Goal: Contribute content: Add original content to the website for others to see

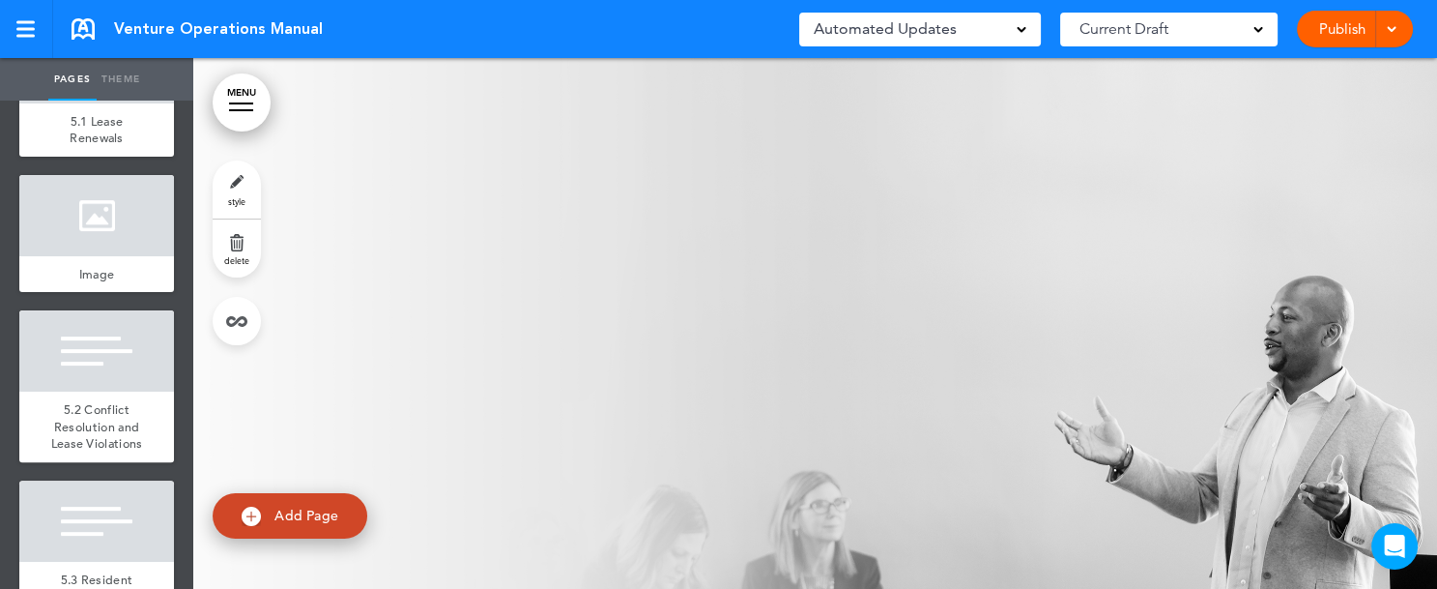
scroll to position [9637, 0]
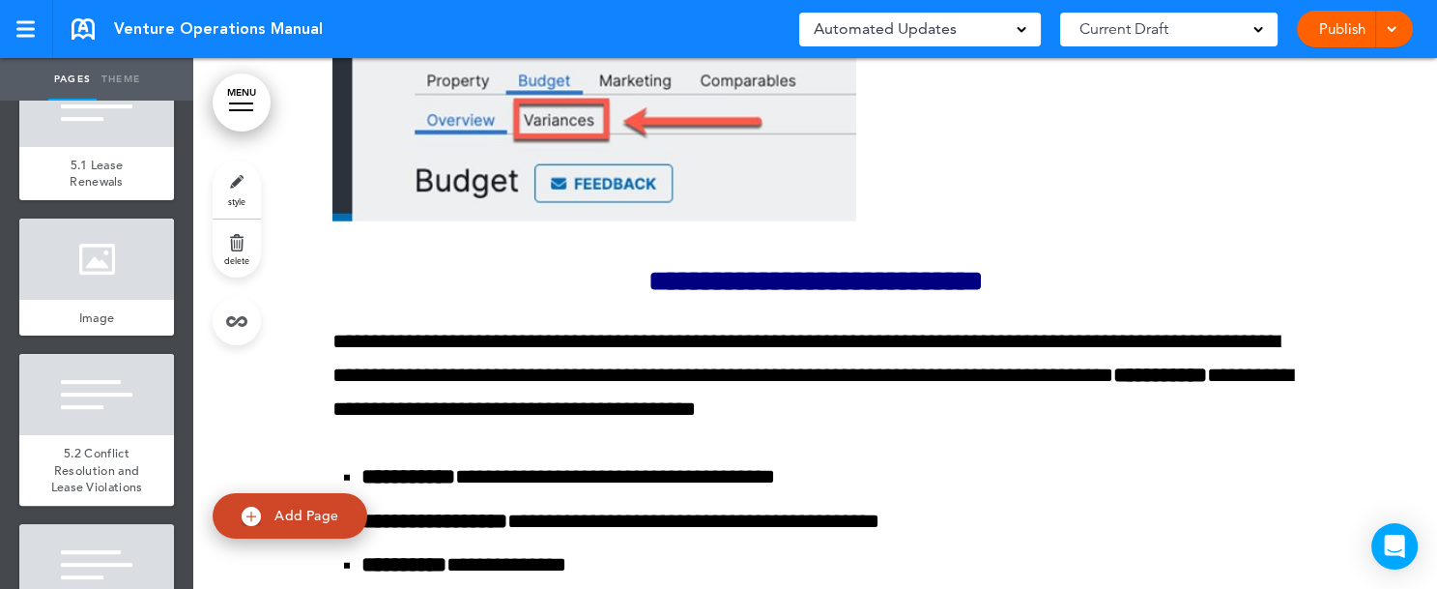
scroll to position [166731, 0]
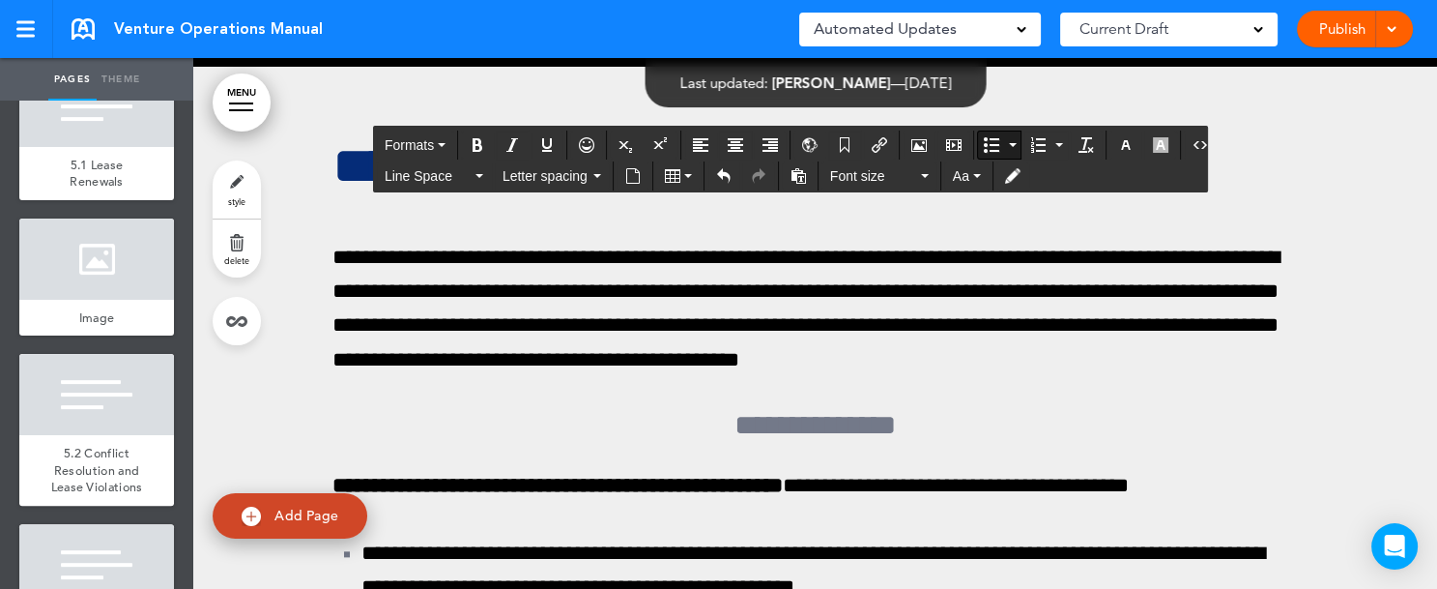
scroll to position [172076, 0]
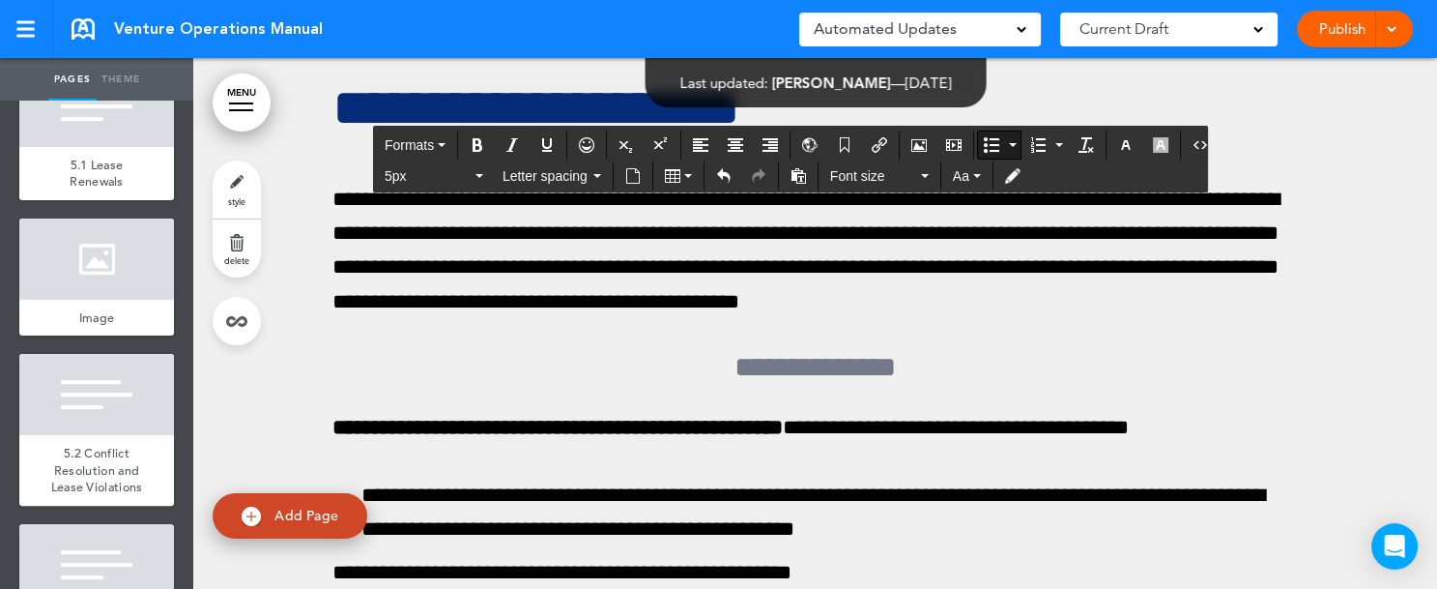
click at [1005, 147] on button "Bullet list" at bounding box center [1012, 144] width 15 height 27
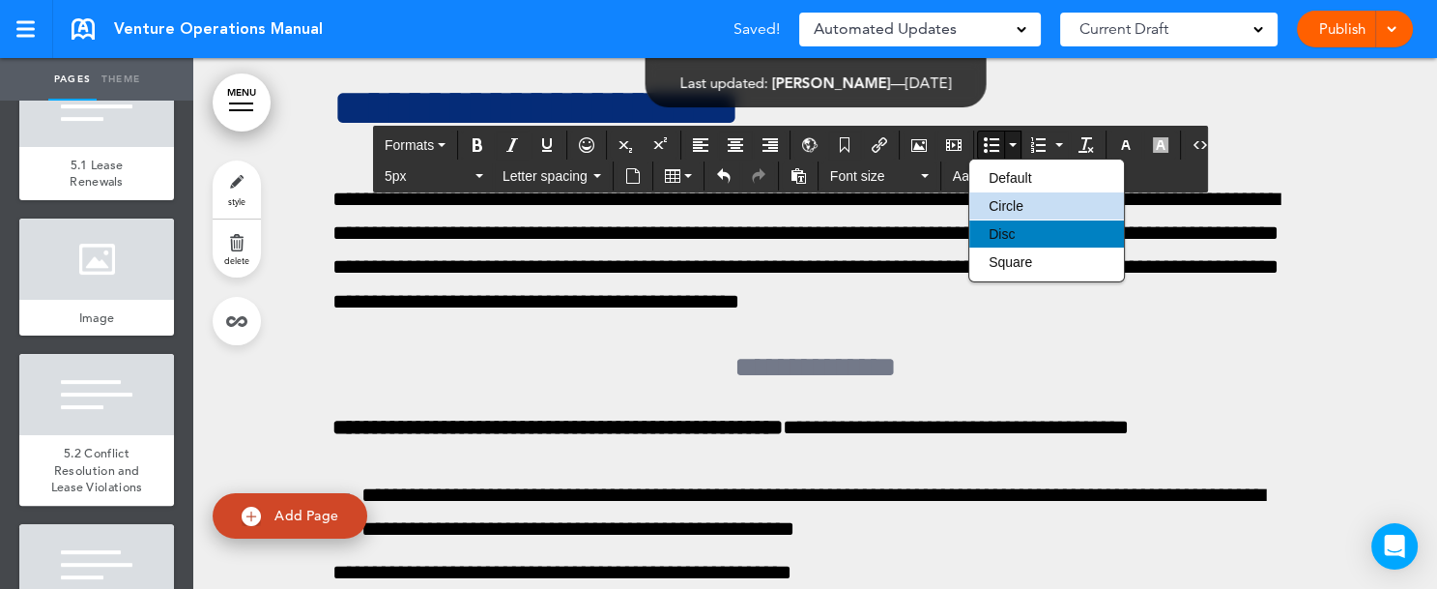
click at [1004, 228] on span "Disc" at bounding box center [1002, 233] width 26 height 15
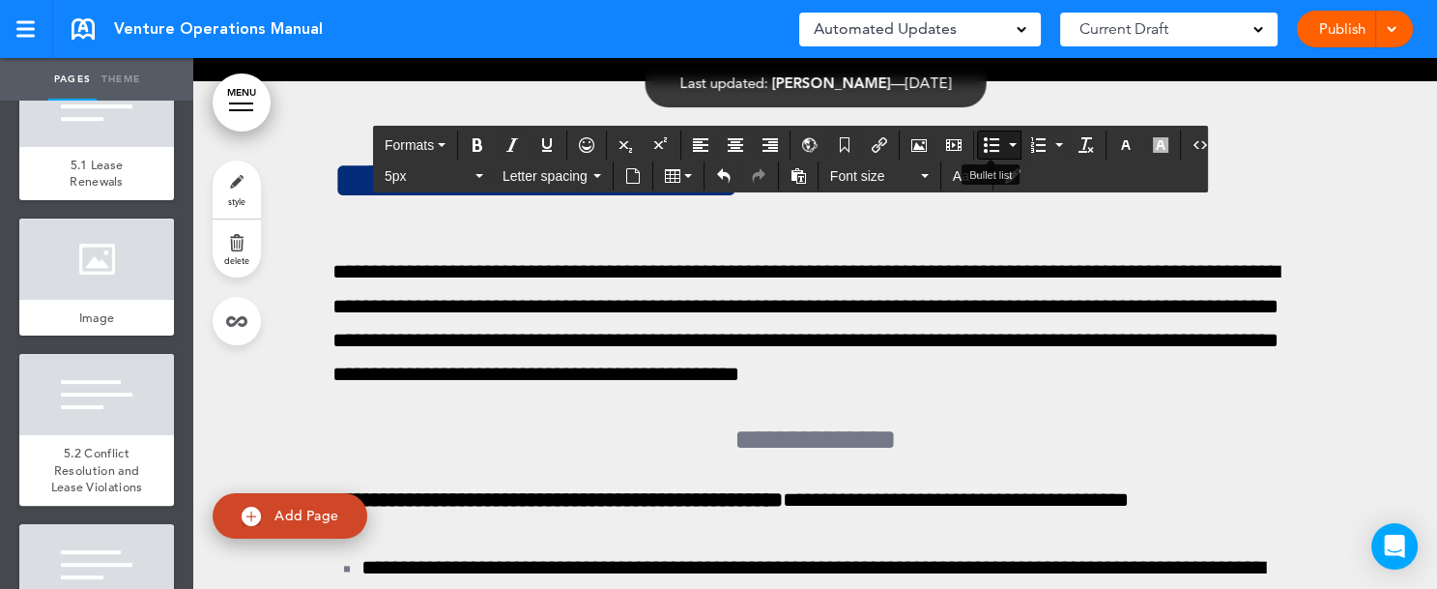
click at [1005, 140] on button "Bullet list" at bounding box center [1012, 144] width 15 height 27
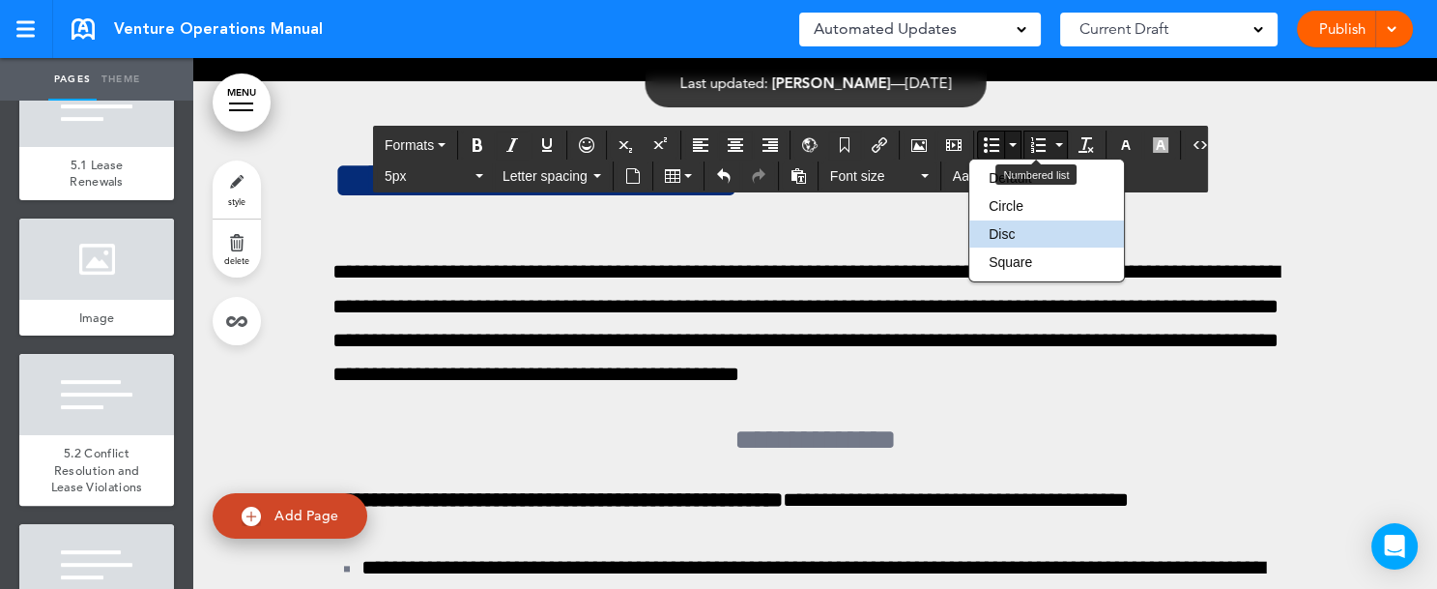
click at [1055, 144] on icon "Numbered list" at bounding box center [1059, 145] width 8 height 4
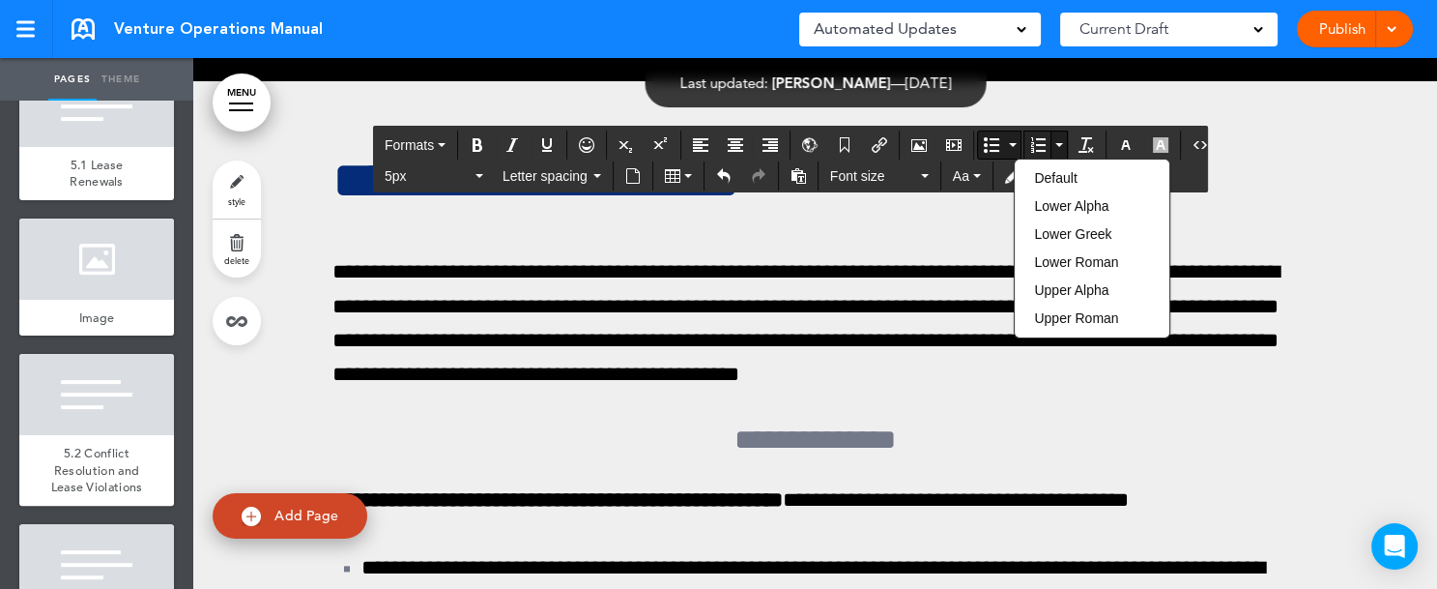
click at [1055, 144] on icon "Numbered list" at bounding box center [1059, 145] width 8 height 4
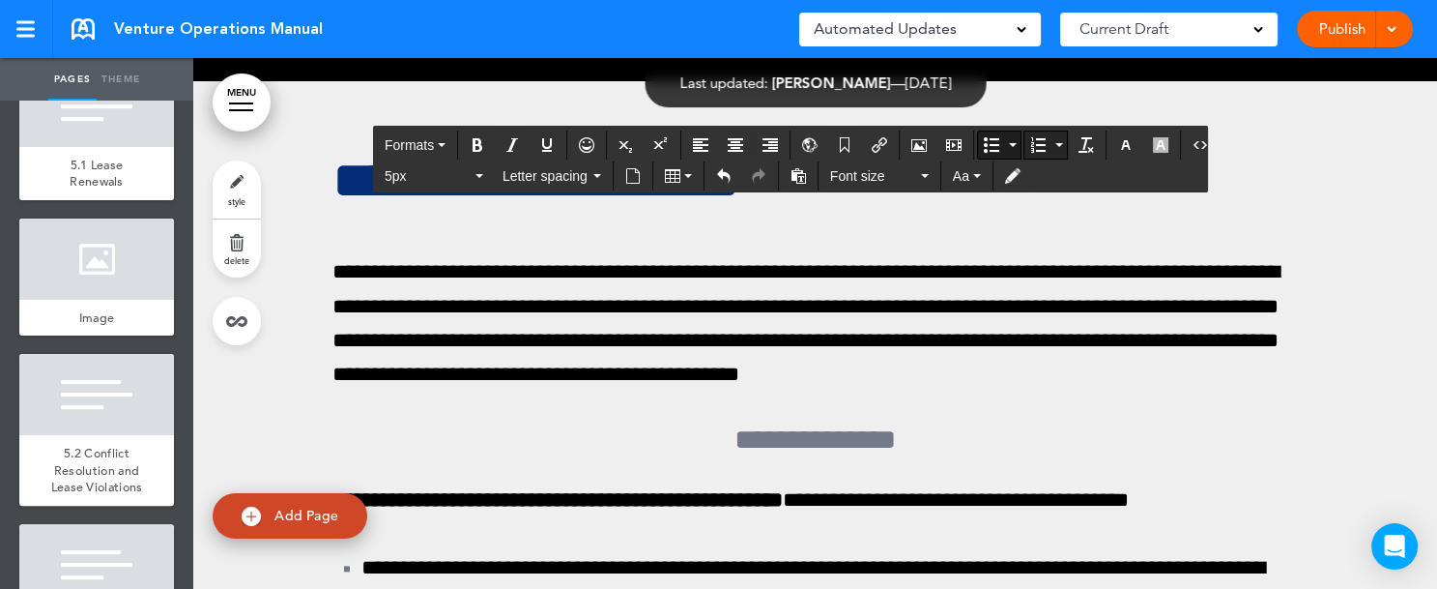
click at [1055, 144] on icon "Numbered list" at bounding box center [1059, 145] width 8 height 4
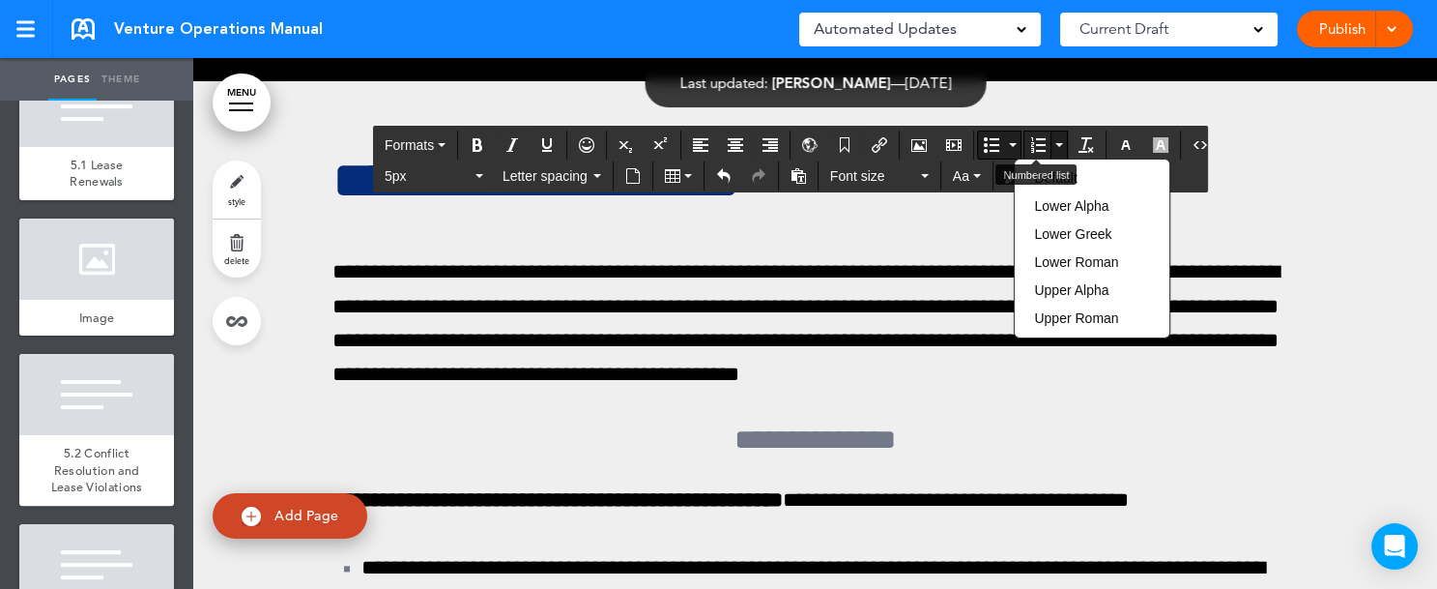
click at [1030, 144] on icon "Numbered list" at bounding box center [1037, 144] width 15 height 15
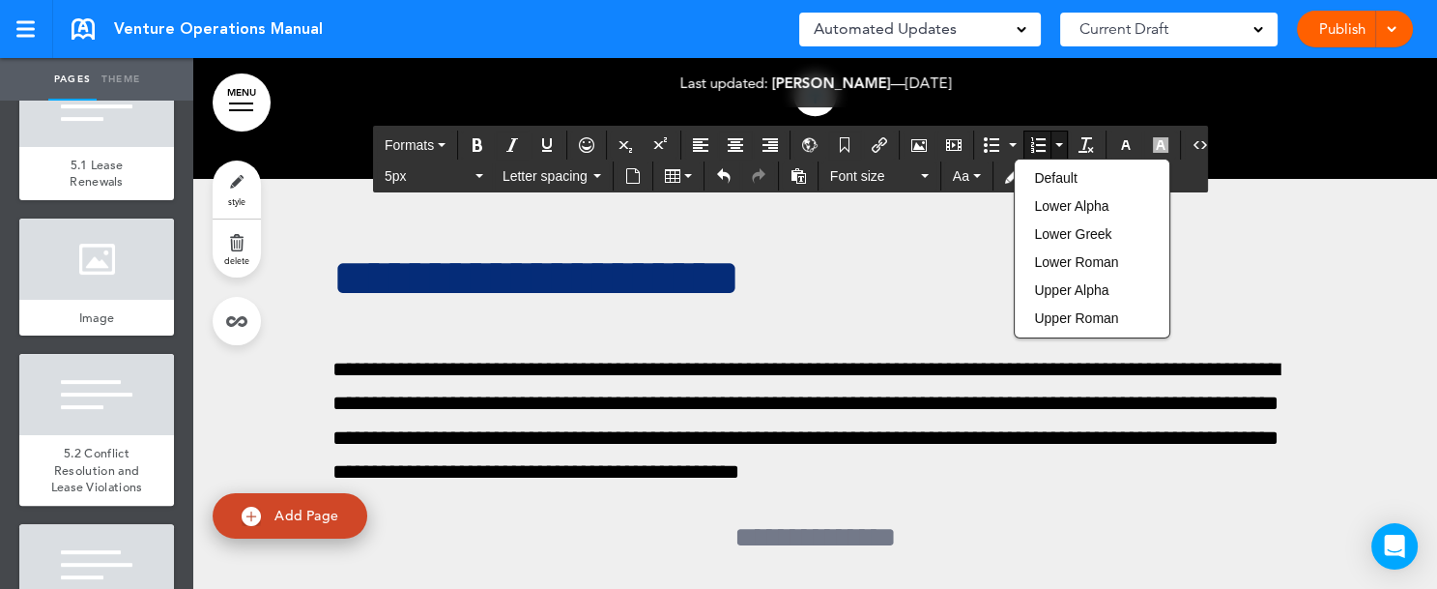
scroll to position [172174, 0]
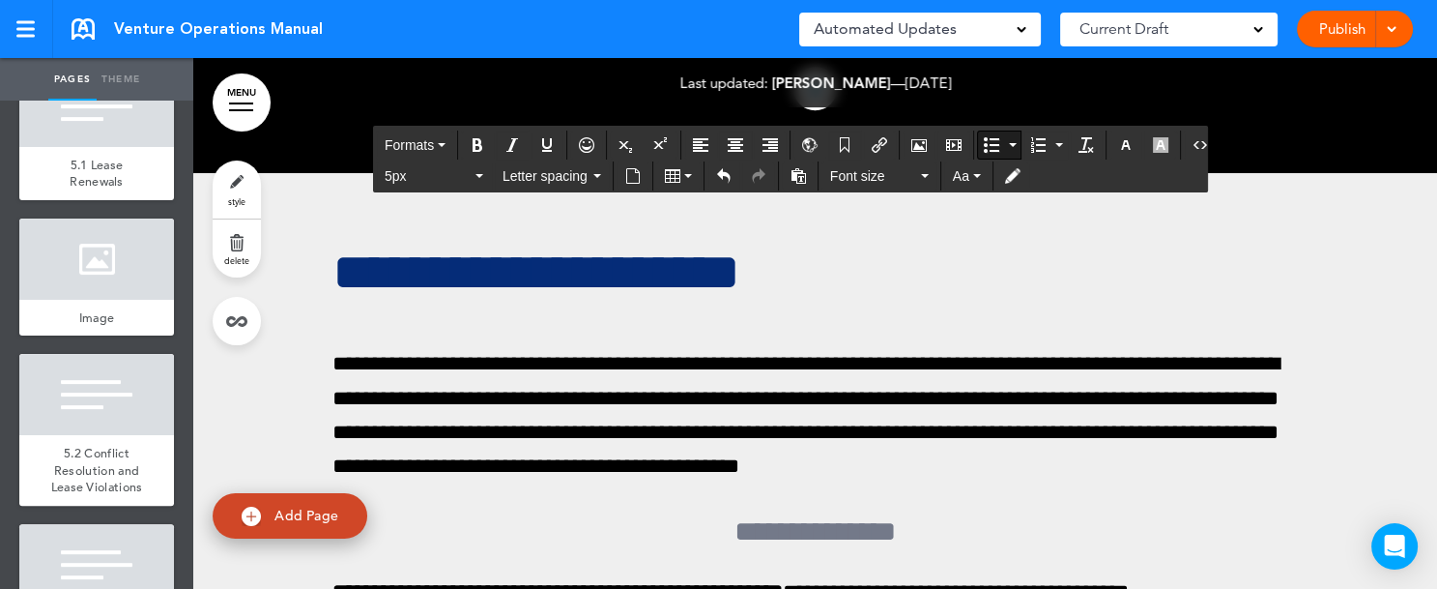
click at [1354, 29] on div "Publish Publish Preview Draft" at bounding box center [1355, 29] width 116 height 37
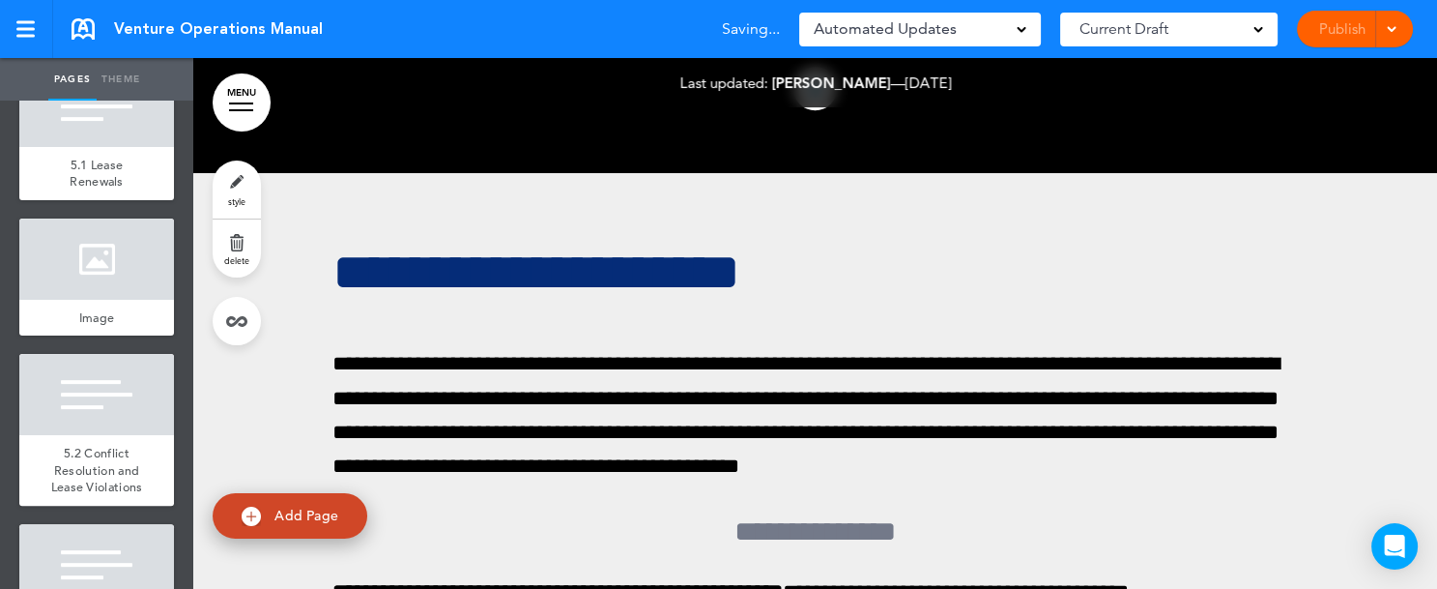
click at [1394, 29] on span at bounding box center [1391, 27] width 13 height 13
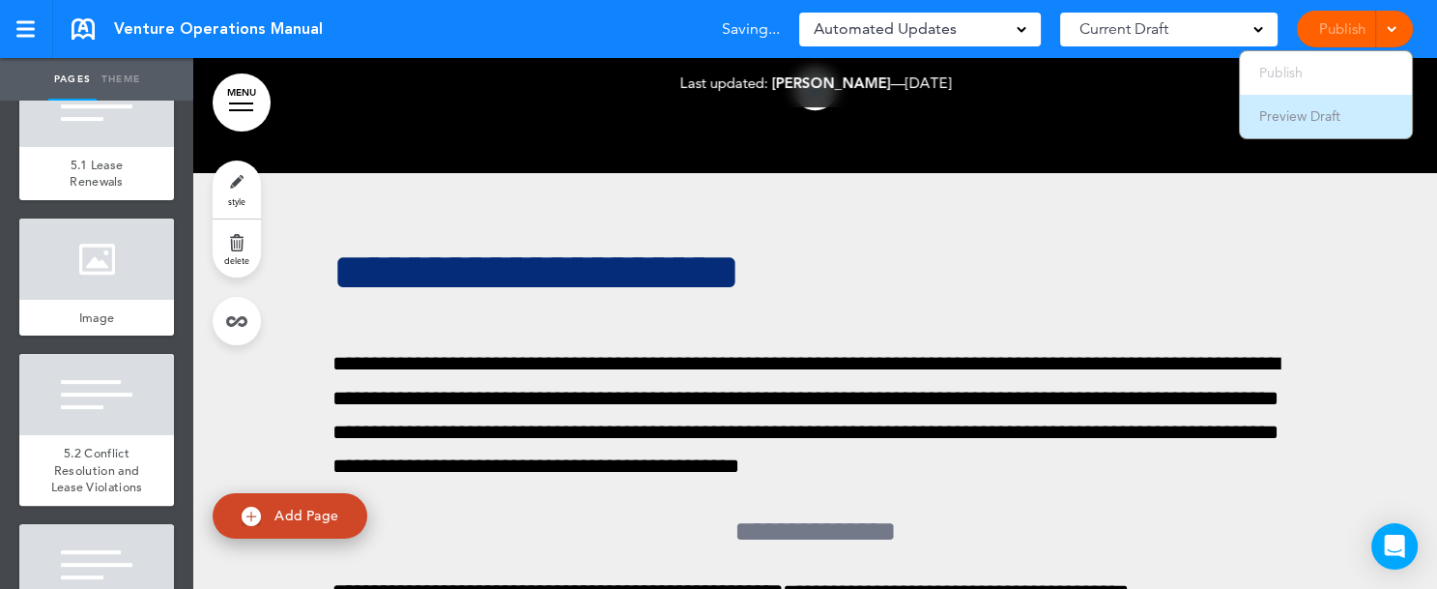
click at [1353, 114] on li "Preview Draft" at bounding box center [1326, 116] width 172 height 43
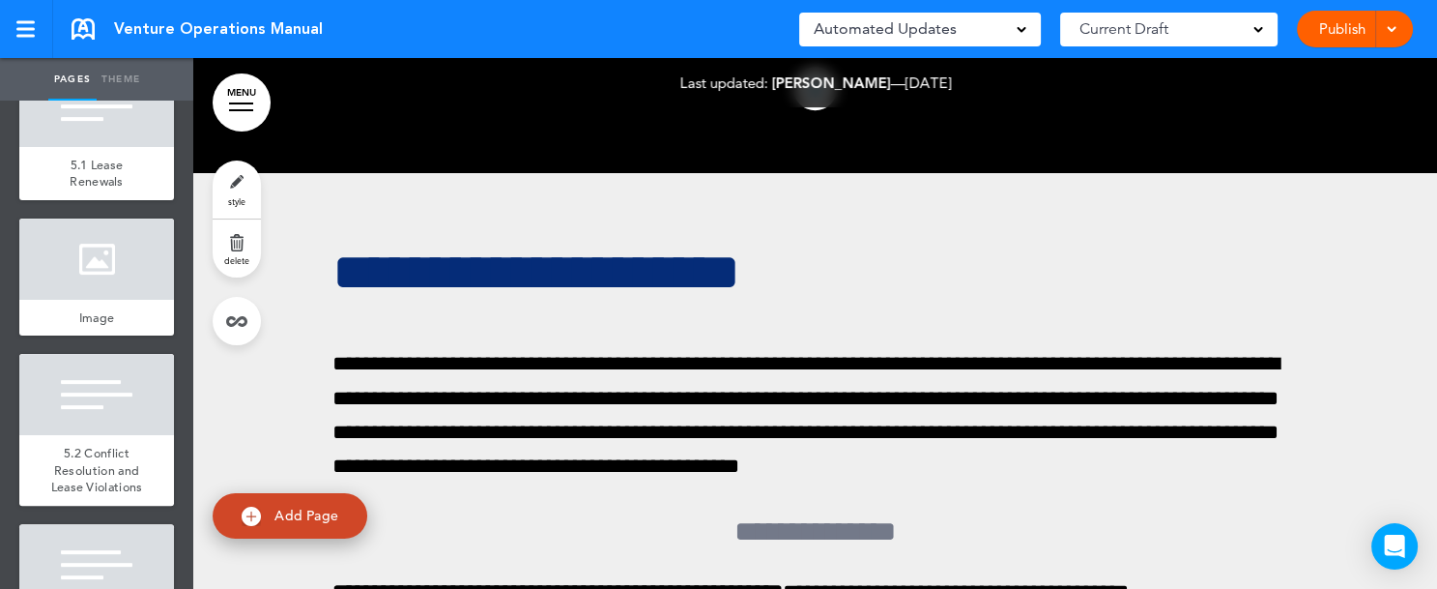
click at [1334, 24] on link "Publish" at bounding box center [1342, 29] width 61 height 37
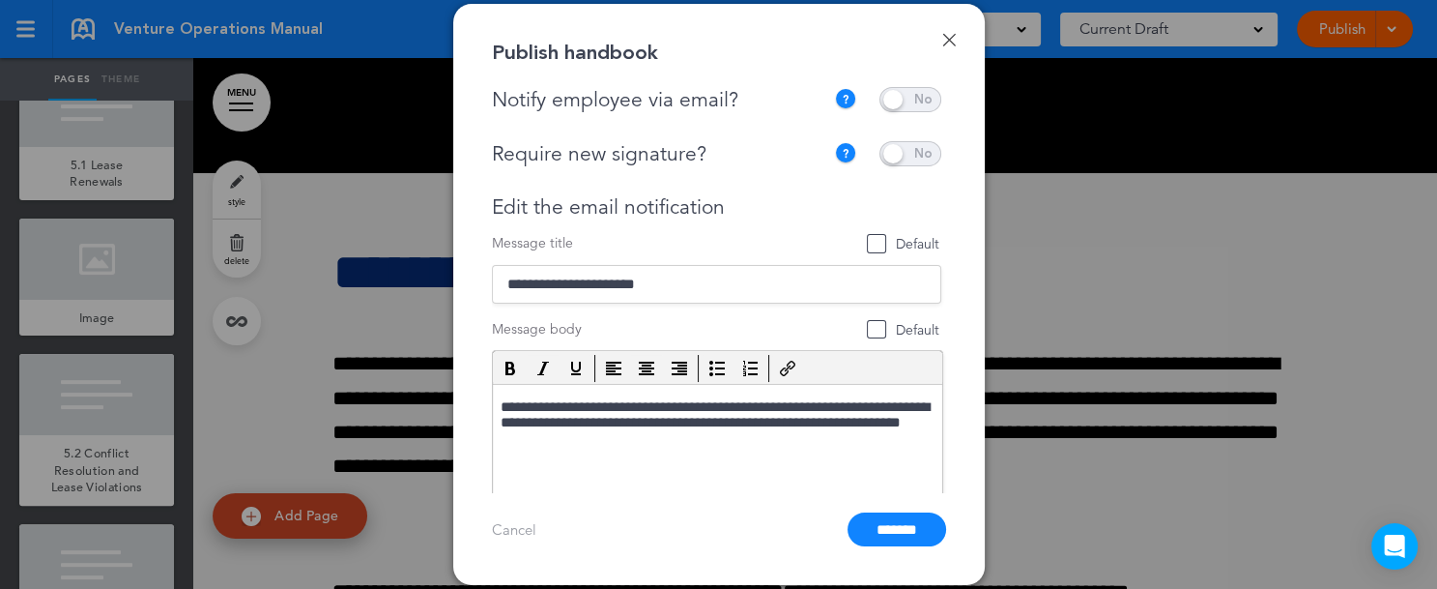
scroll to position [0, 0]
click at [926, 96] on span at bounding box center [911, 99] width 62 height 25
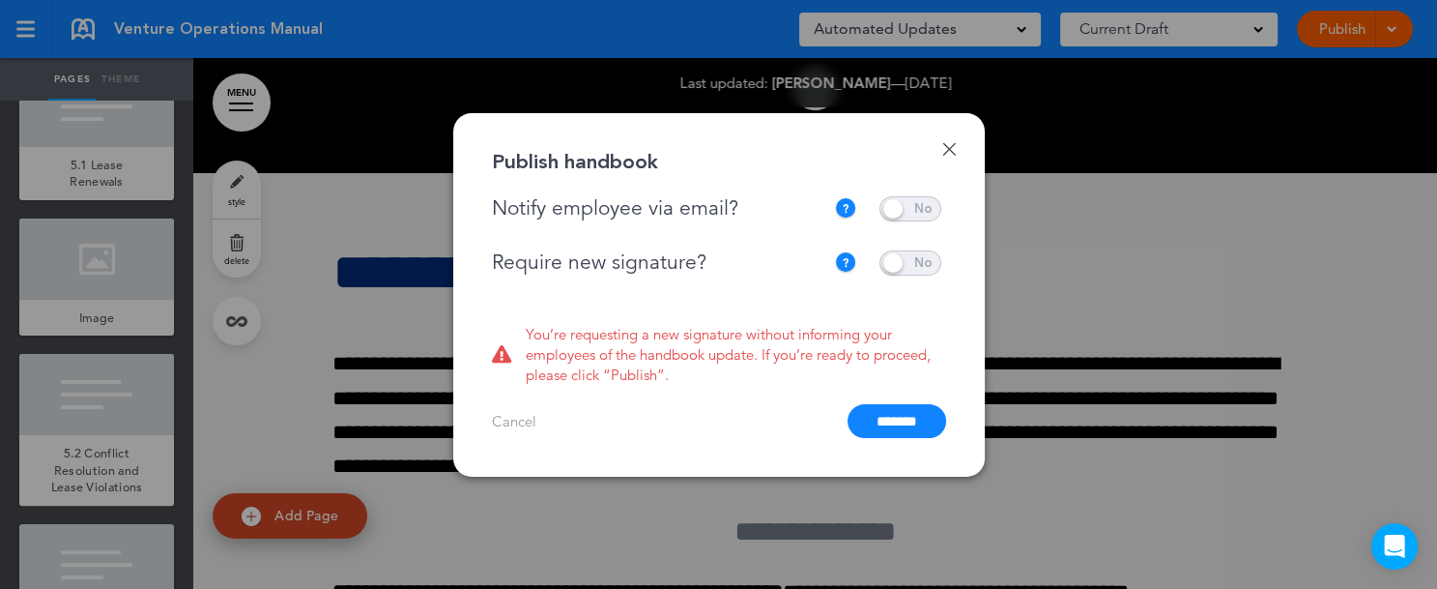
click at [930, 268] on span at bounding box center [911, 262] width 62 height 25
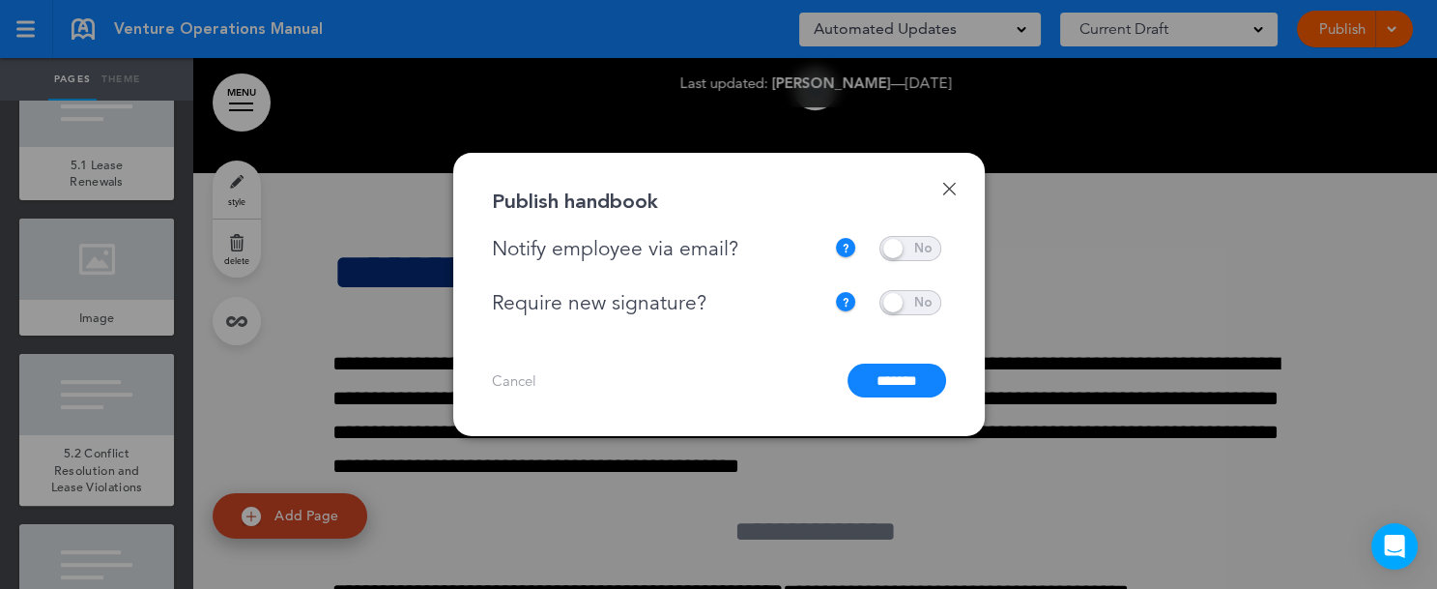
click at [907, 384] on input "*******" at bounding box center [897, 380] width 99 height 34
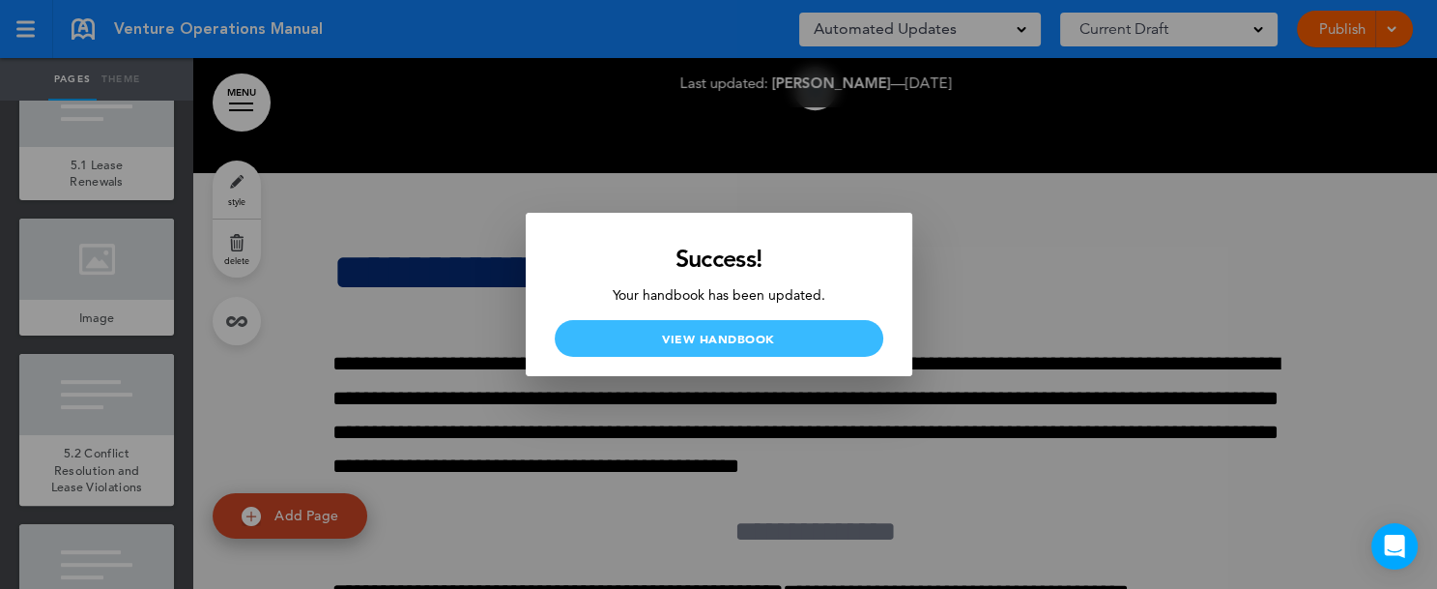
click at [740, 339] on link "View Handbook" at bounding box center [719, 338] width 329 height 37
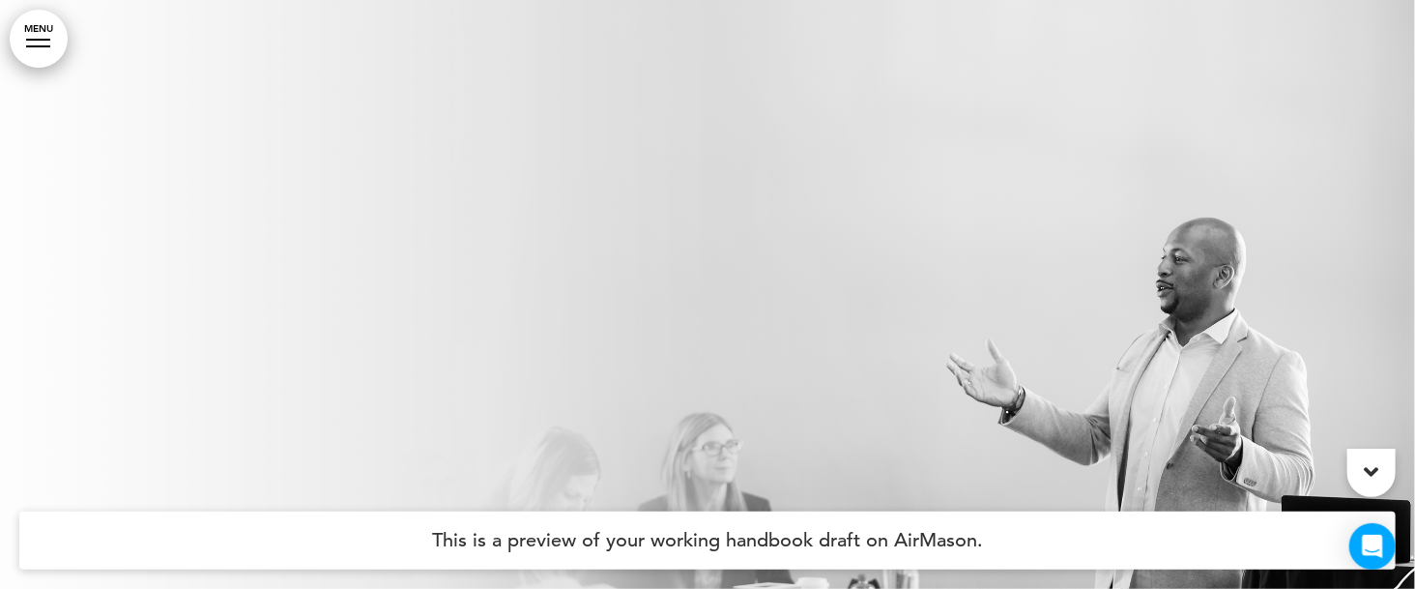
click at [41, 48] on link "MENU" at bounding box center [39, 39] width 58 height 58
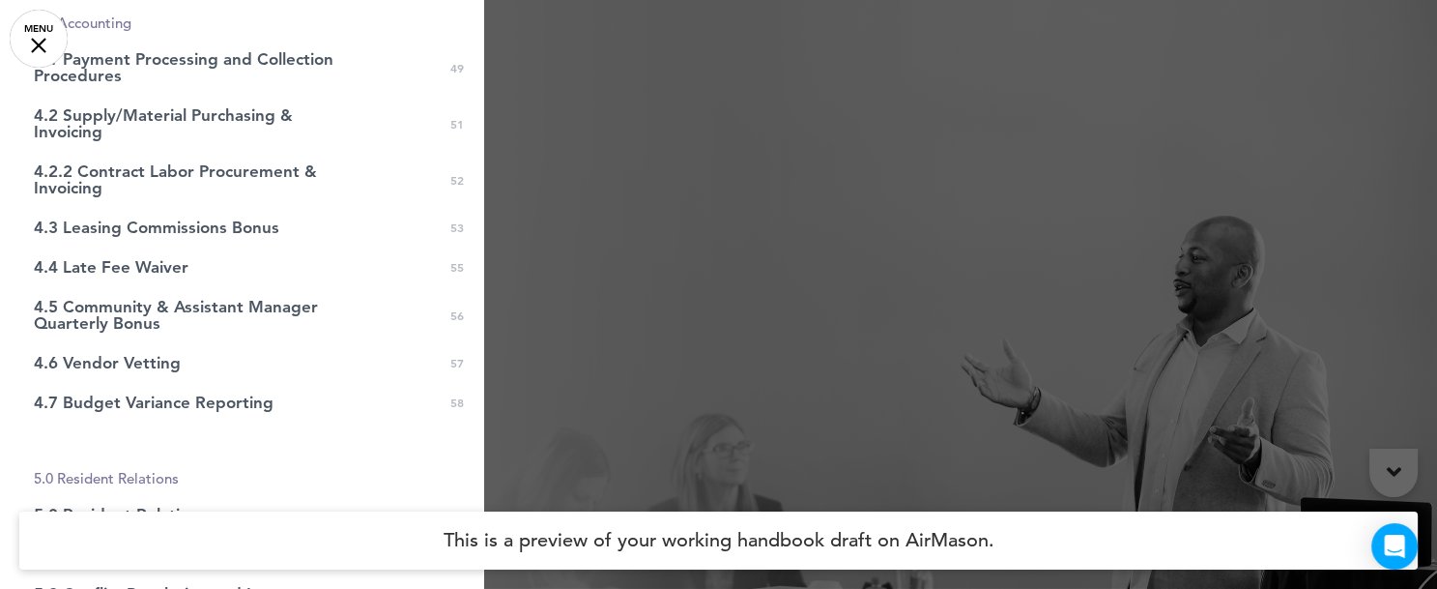
scroll to position [1822, 0]
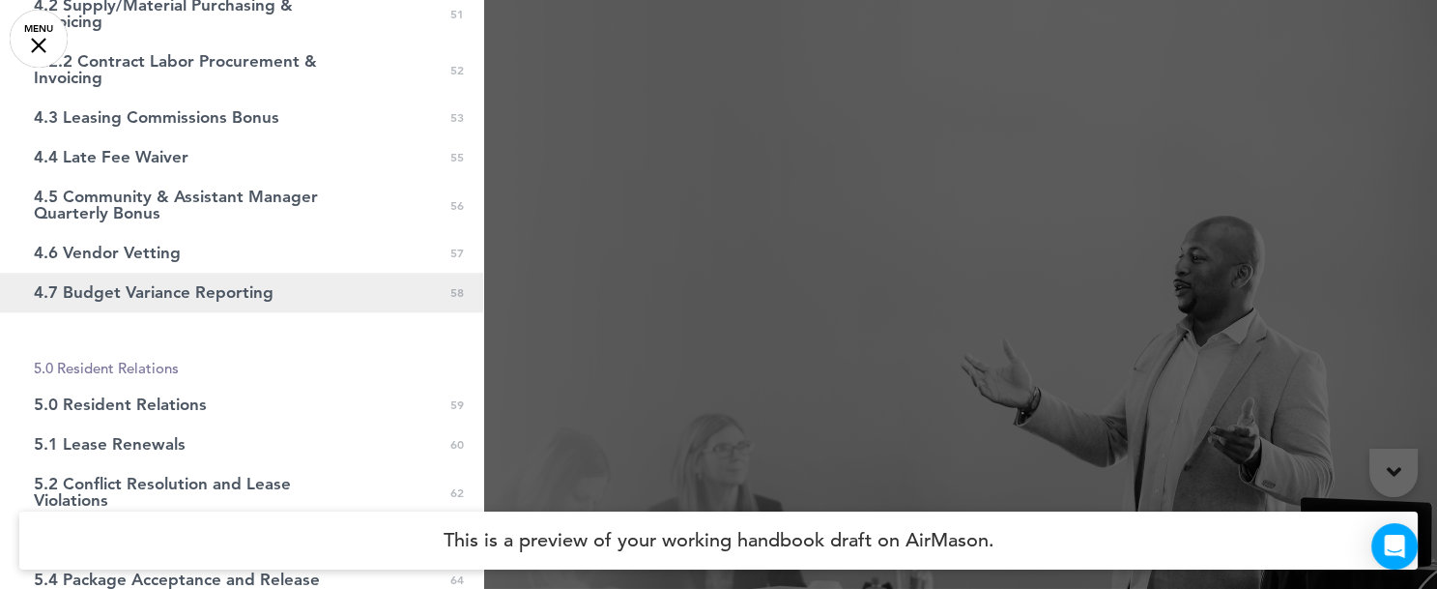
click at [283, 303] on link "4.7 Budget Variance Reporting 0 58" at bounding box center [241, 293] width 483 height 40
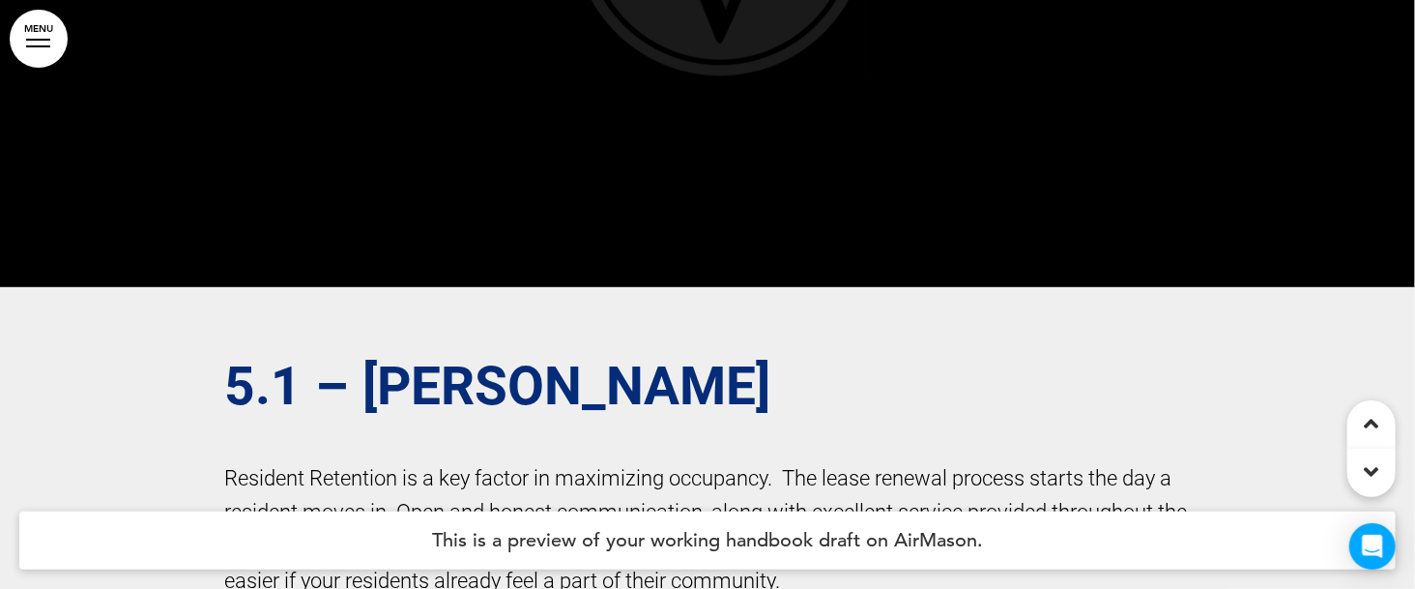
scroll to position [171338, 0]
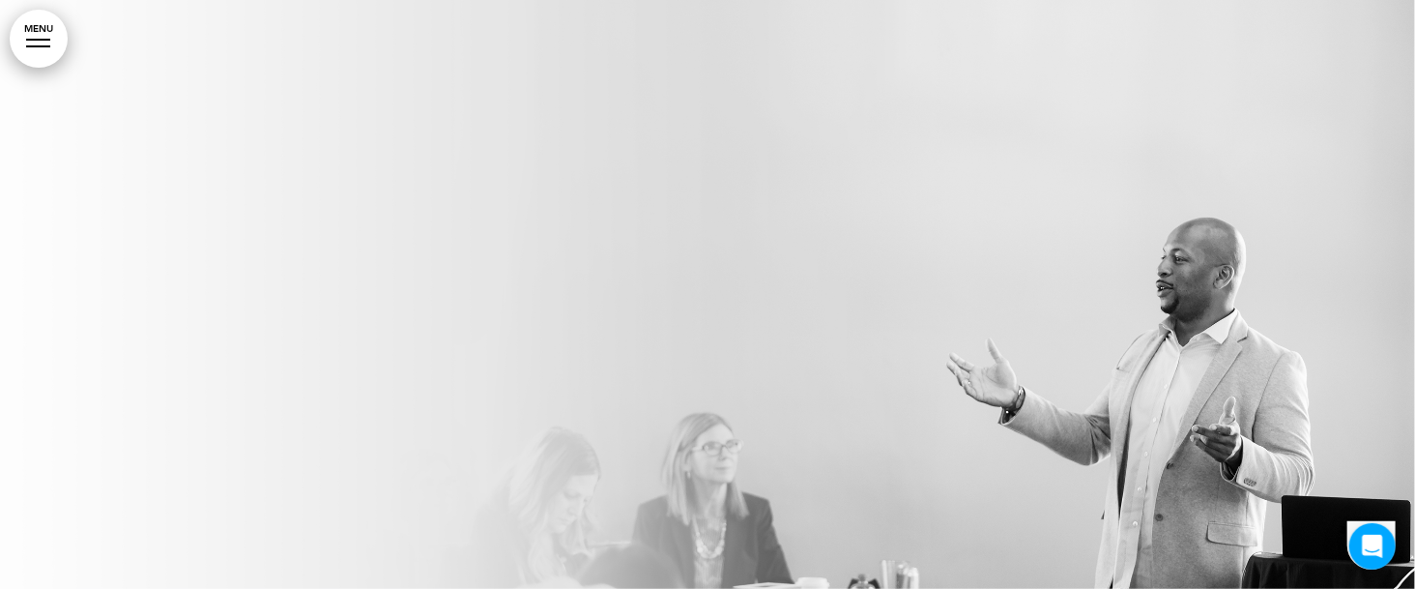
click at [44, 49] on link "MENU" at bounding box center [39, 39] width 58 height 58
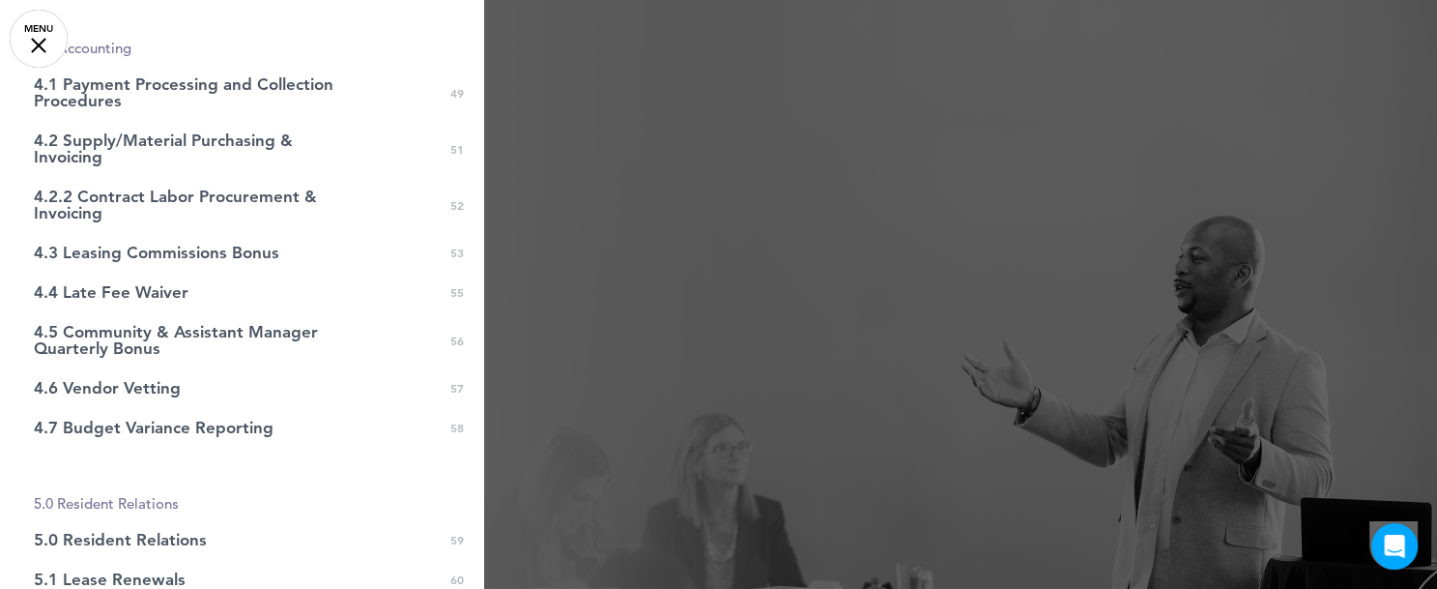
scroll to position [1712, 0]
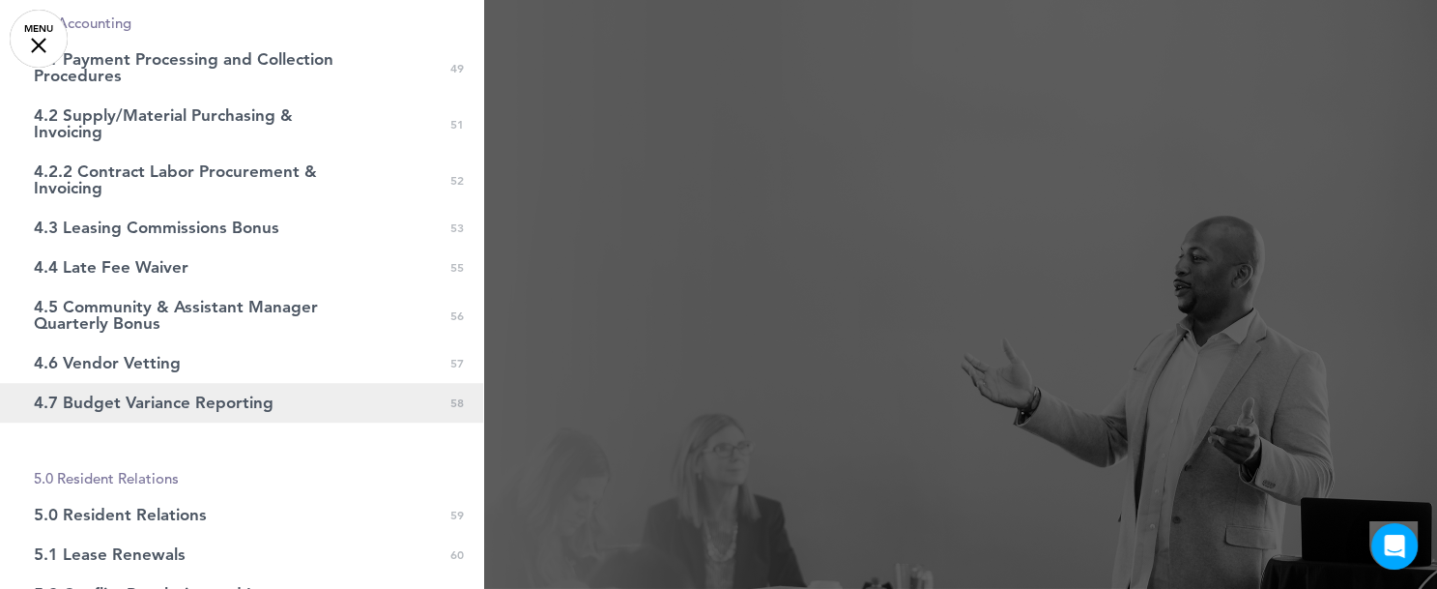
click at [256, 398] on span "4.7 Budget Variance Reporting" at bounding box center [154, 402] width 240 height 16
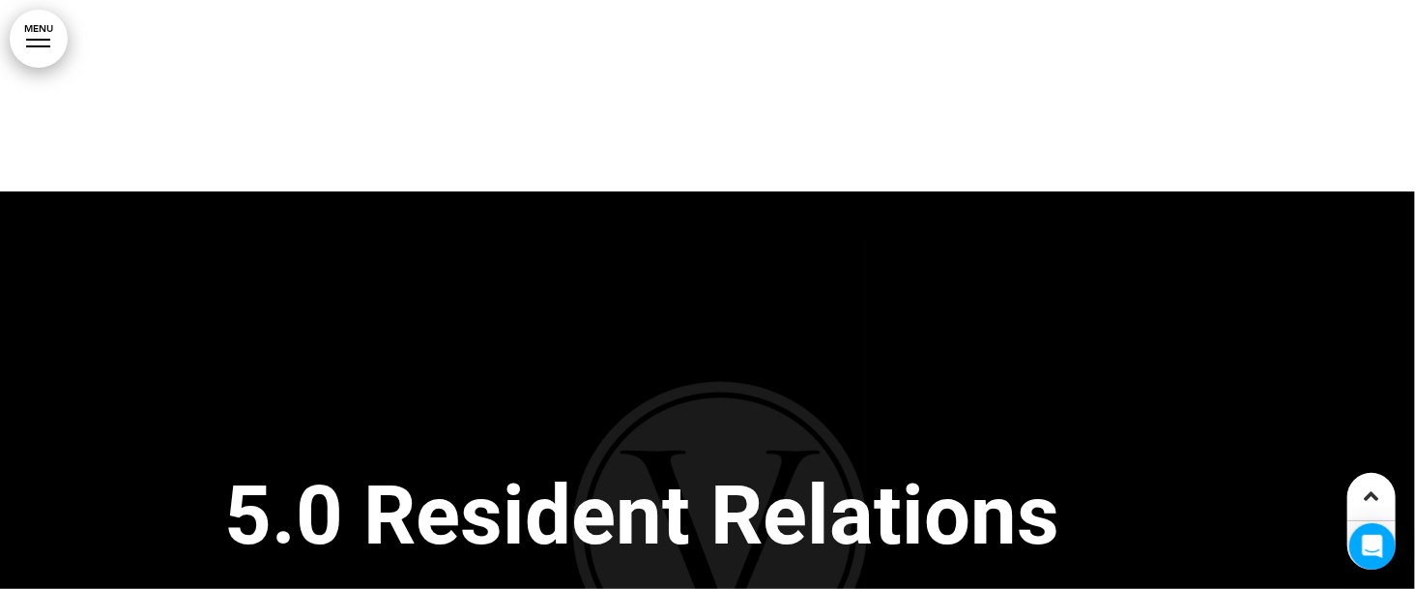
scroll to position [171276, 0]
